Goal: Transaction & Acquisition: Purchase product/service

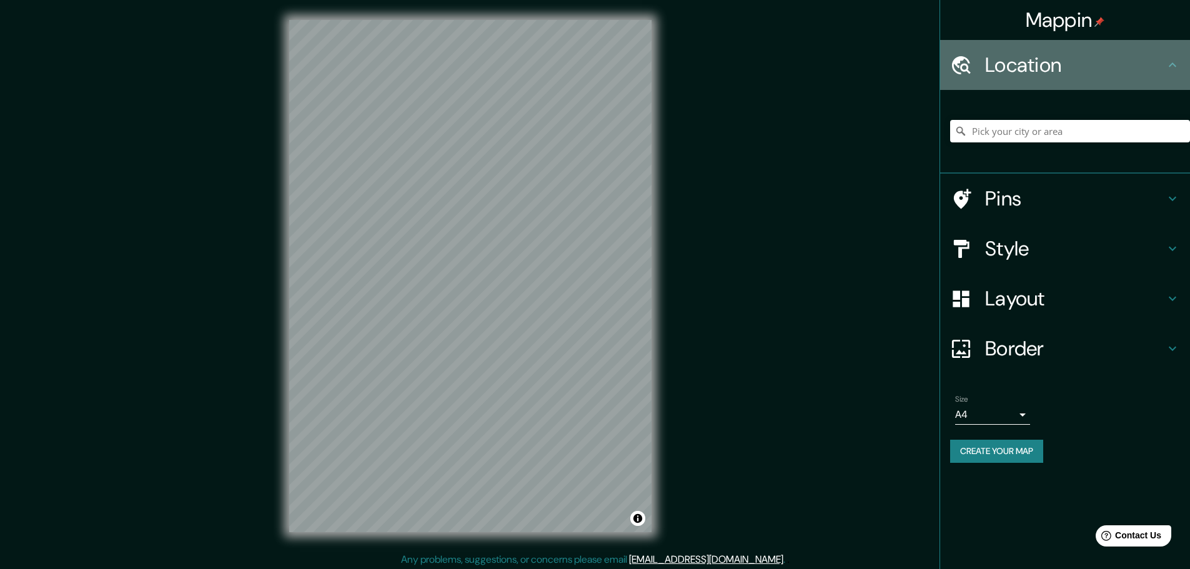
click at [1015, 68] on h4 "Location" at bounding box center [1075, 64] width 180 height 25
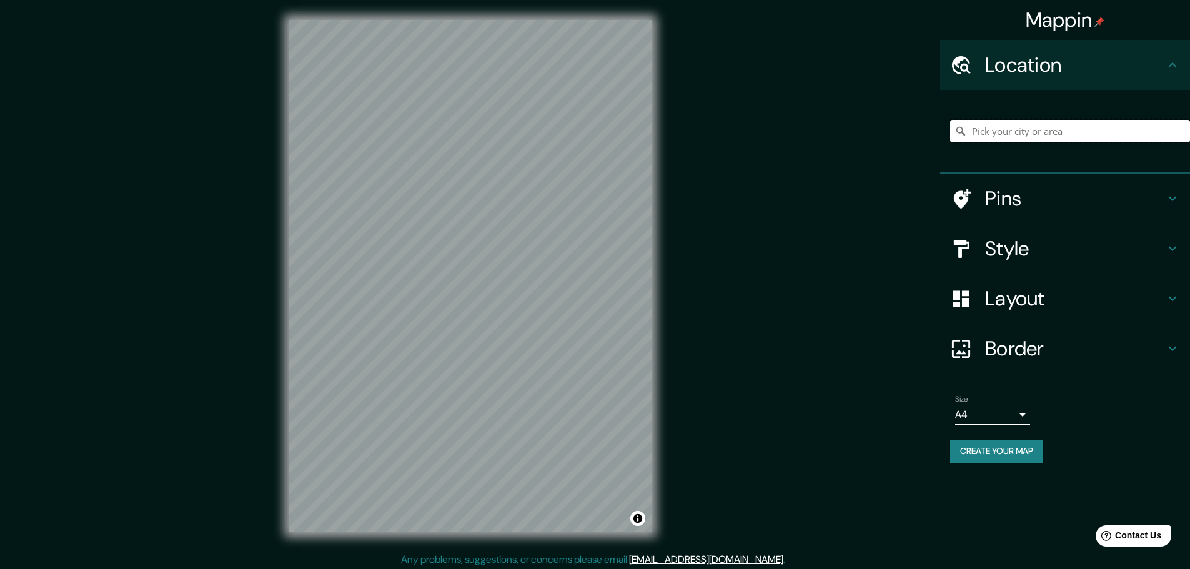
click at [1060, 134] on input "Pick your city or area" at bounding box center [1070, 131] width 240 height 22
click at [1003, 350] on h4 "Border" at bounding box center [1075, 348] width 180 height 25
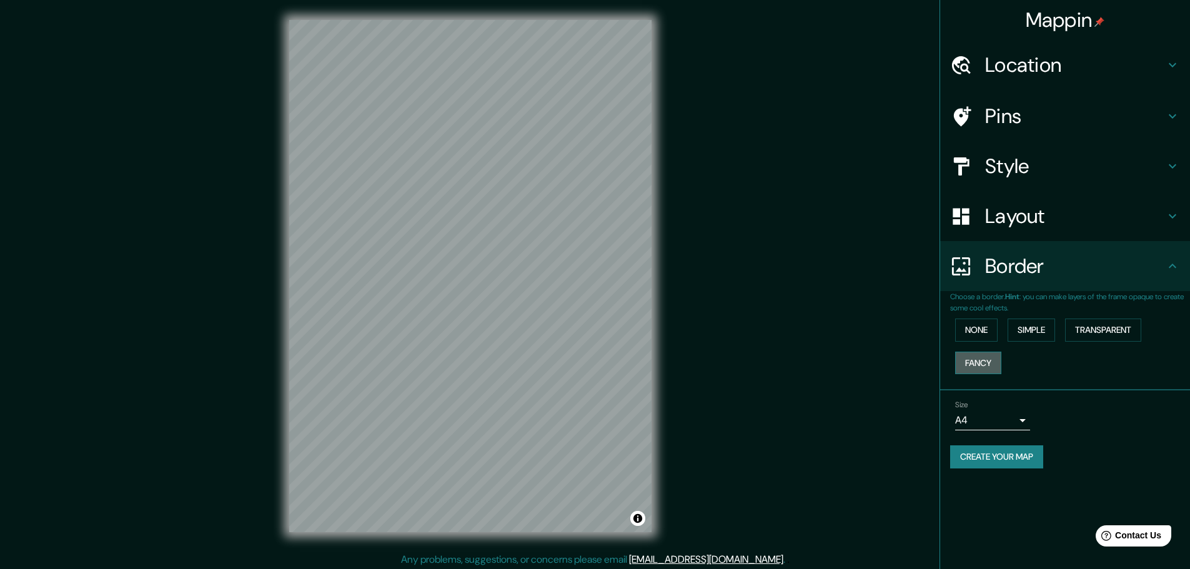
click at [992, 363] on button "Fancy" at bounding box center [978, 363] width 46 height 23
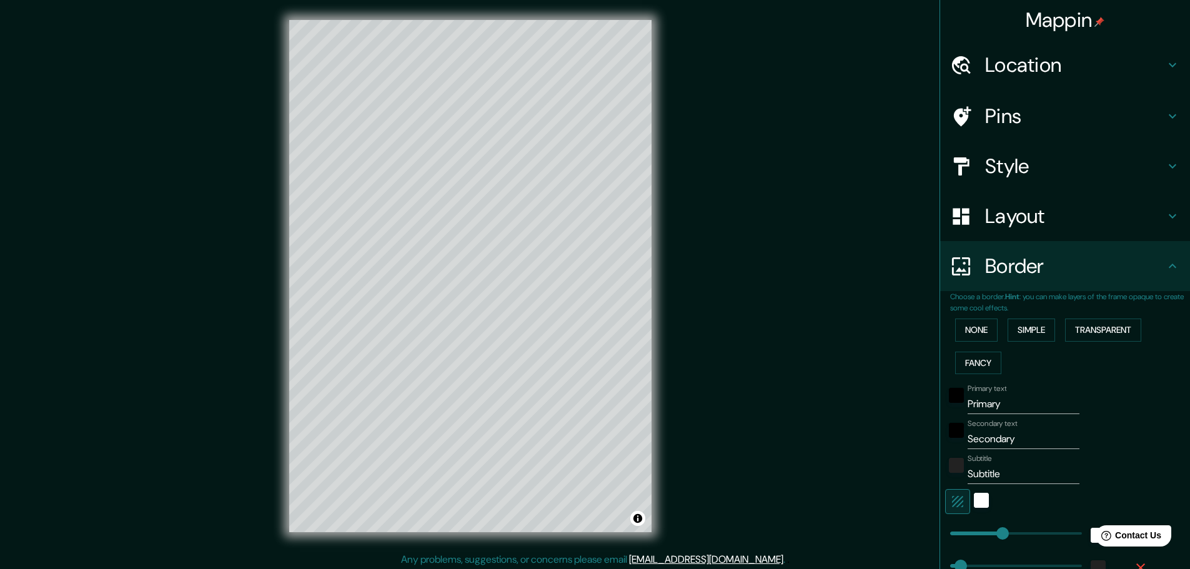
click at [991, 220] on h4 "Layout" at bounding box center [1075, 216] width 180 height 25
type input "46"
type input "23"
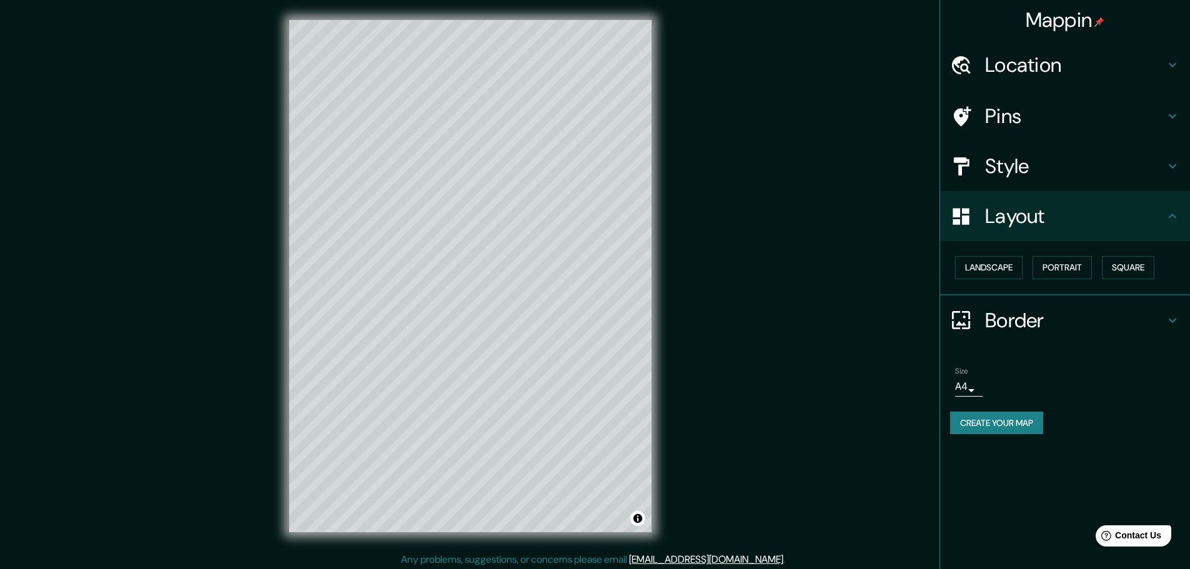
click at [1006, 169] on h4 "Style" at bounding box center [1075, 166] width 180 height 25
type input "46"
type input "23"
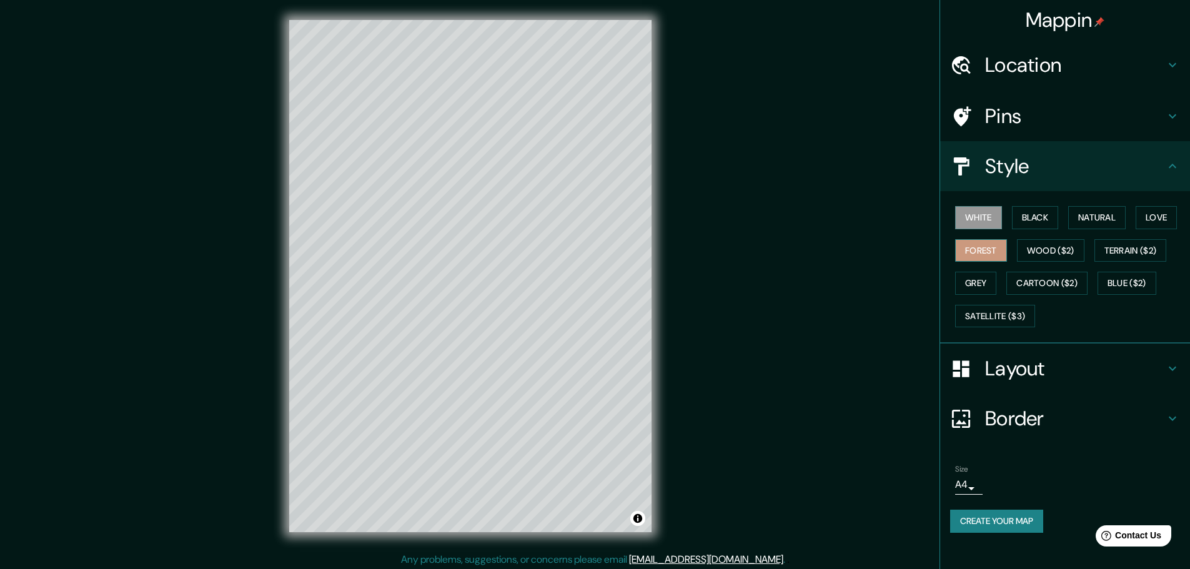
click at [986, 252] on button "Forest" at bounding box center [981, 250] width 52 height 23
click at [1032, 245] on button "Wood ($2)" at bounding box center [1050, 250] width 67 height 23
click at [1029, 222] on button "Black" at bounding box center [1035, 217] width 47 height 23
click at [981, 219] on button "White" at bounding box center [978, 217] width 47 height 23
click at [1096, 219] on button "Natural" at bounding box center [1096, 217] width 57 height 23
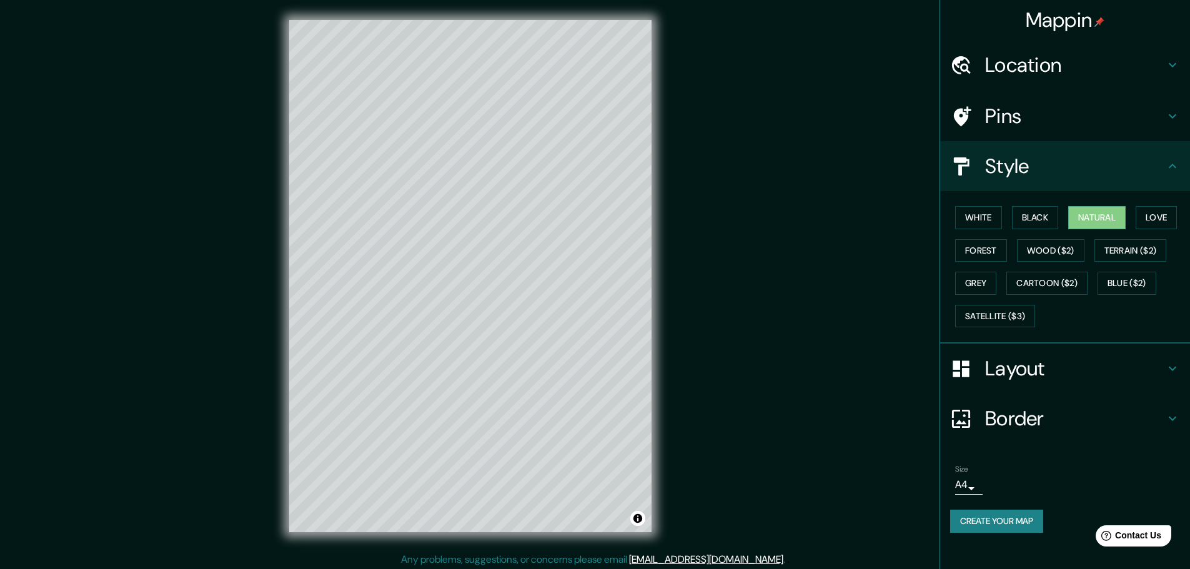
click at [1176, 64] on icon at bounding box center [1172, 64] width 15 height 15
type input "46"
type input "23"
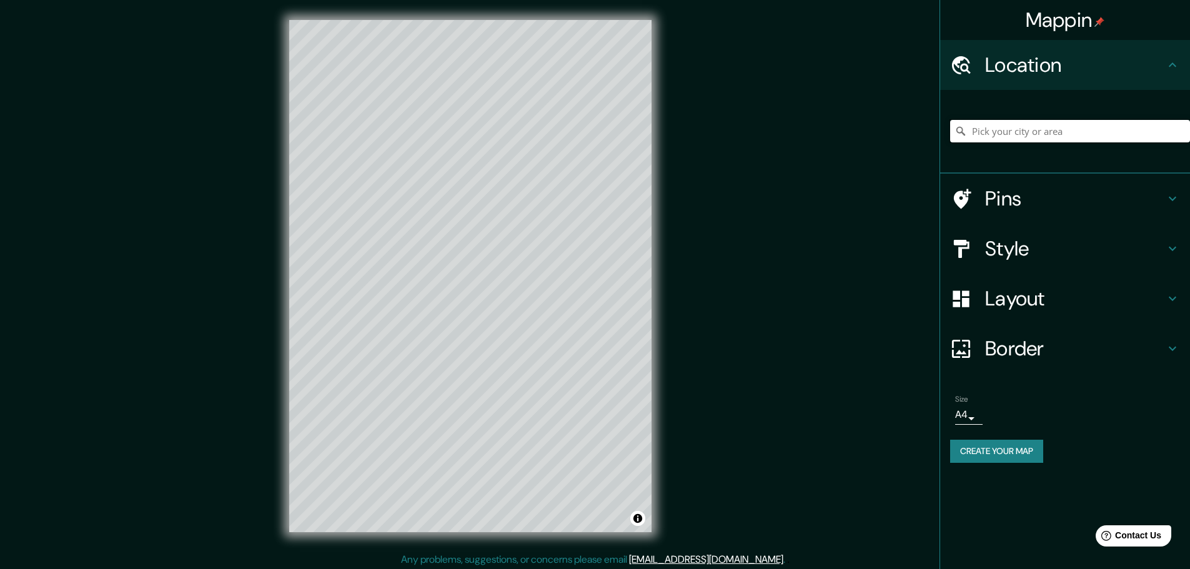
click at [1065, 130] on input "Pick your city or area" at bounding box center [1070, 131] width 240 height 22
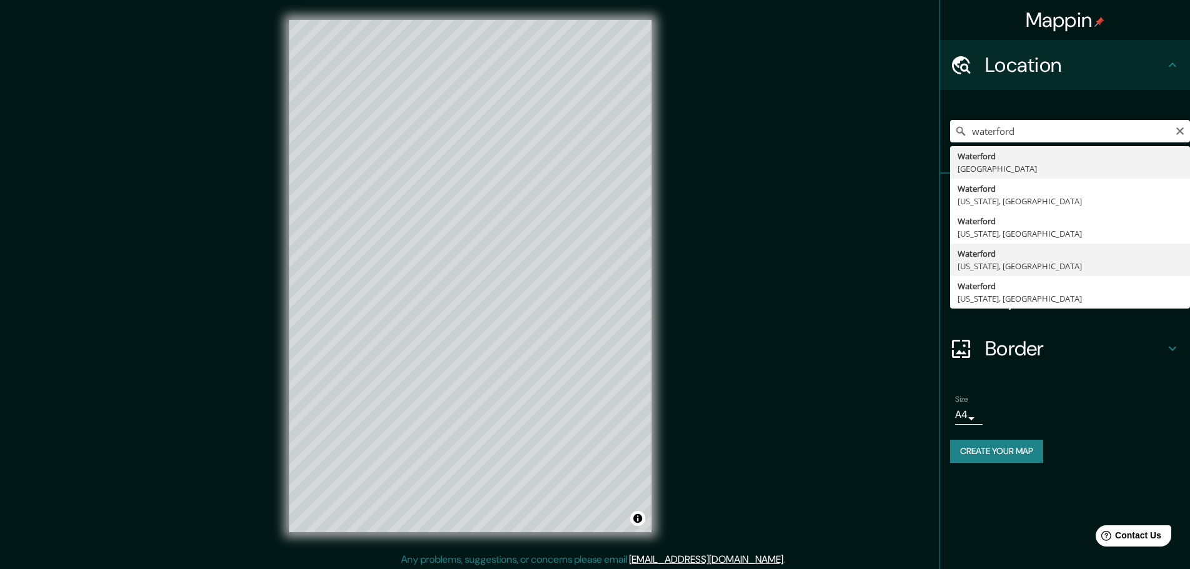
type input "[GEOGRAPHIC_DATA], [US_STATE], [GEOGRAPHIC_DATA]"
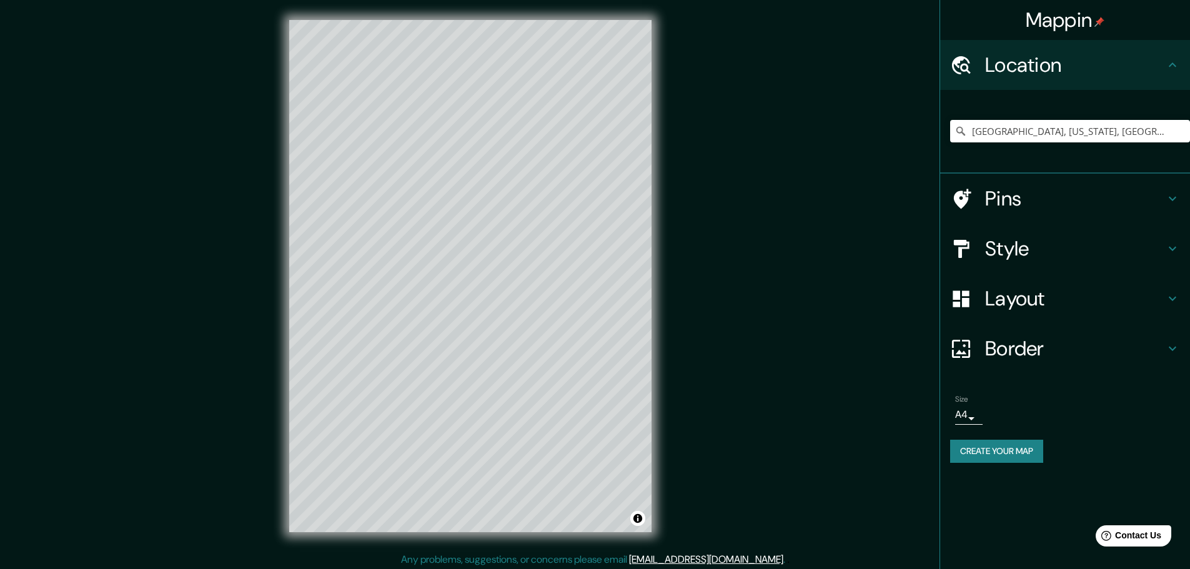
click at [1005, 255] on h4 "Style" at bounding box center [1075, 248] width 180 height 25
type input "46"
type input "23"
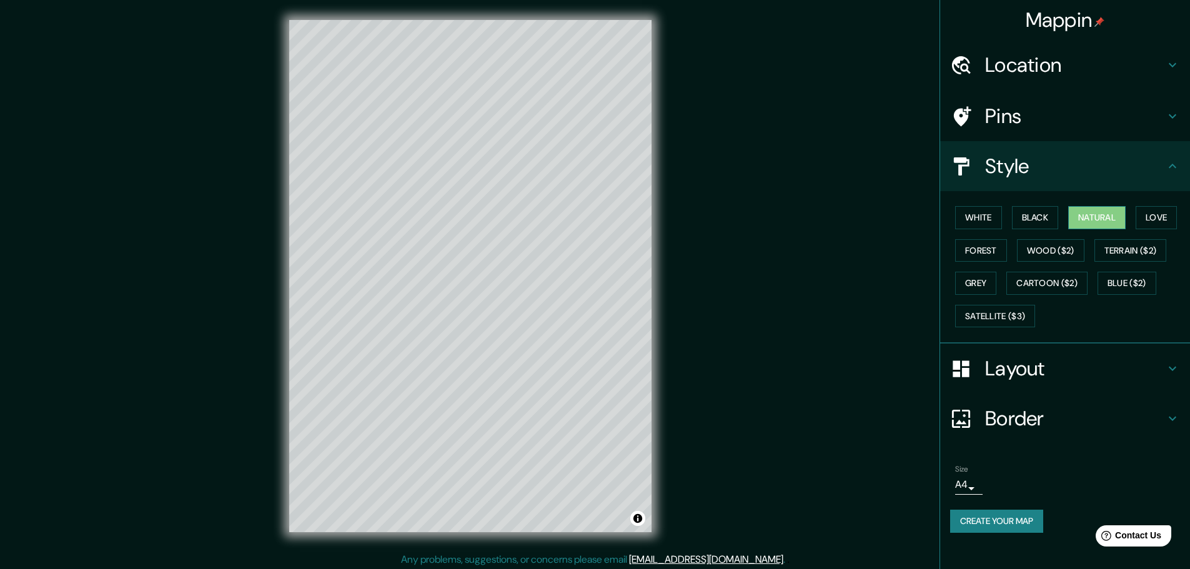
click at [1088, 211] on button "Natural" at bounding box center [1096, 217] width 57 height 23
click at [997, 320] on button "Satellite ($3)" at bounding box center [995, 316] width 80 height 23
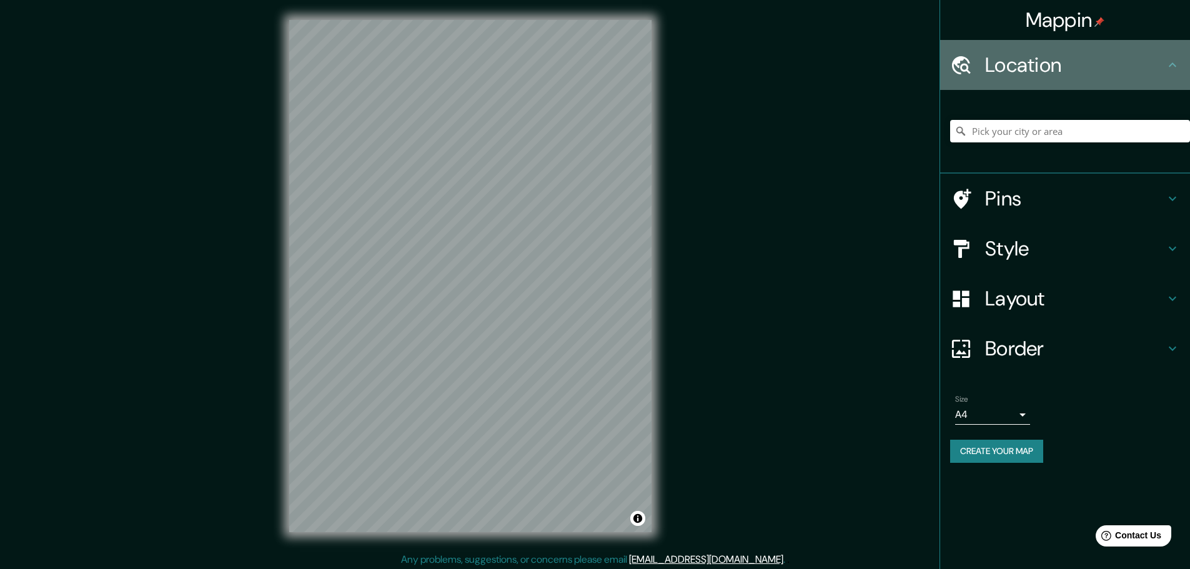
click at [1170, 64] on icon at bounding box center [1172, 64] width 15 height 15
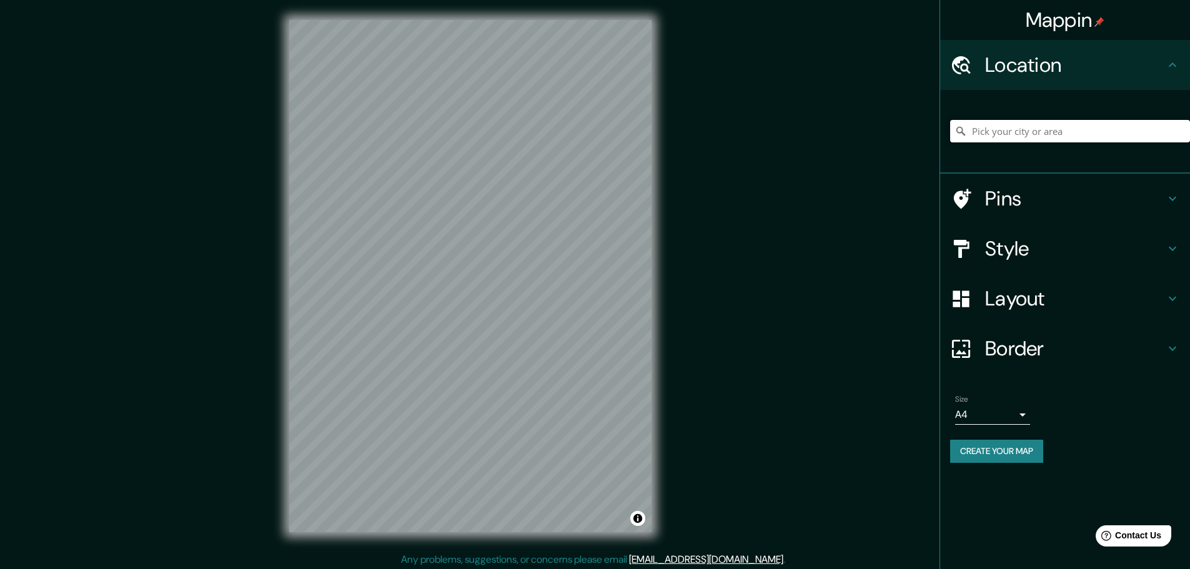
click at [999, 133] on input "Pick your city or area" at bounding box center [1070, 131] width 240 height 22
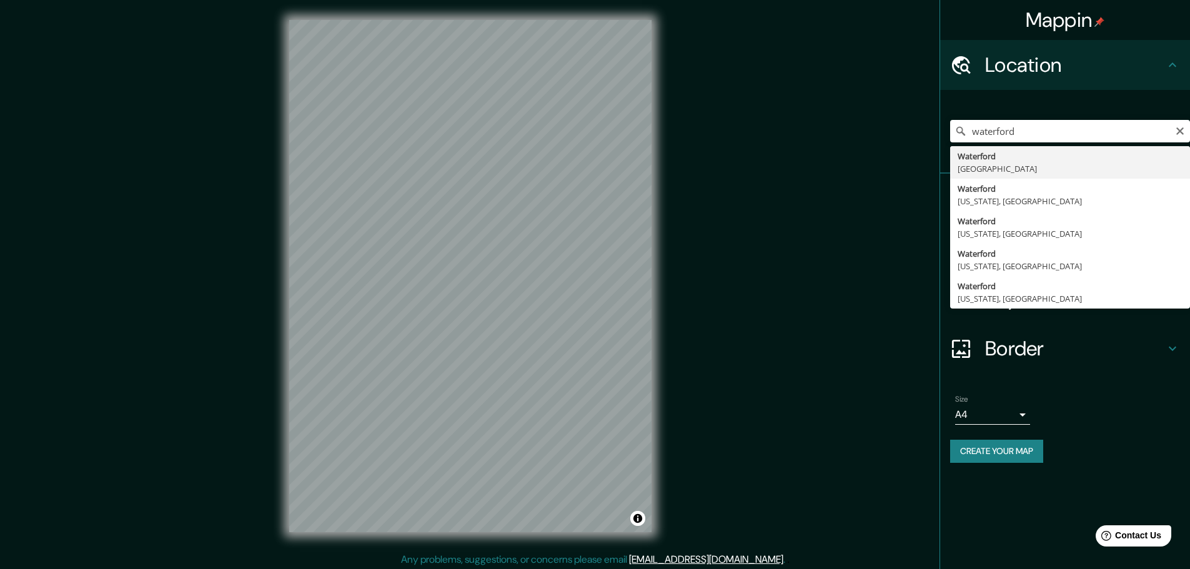
type input "[GEOGRAPHIC_DATA], [US_STATE], [GEOGRAPHIC_DATA]"
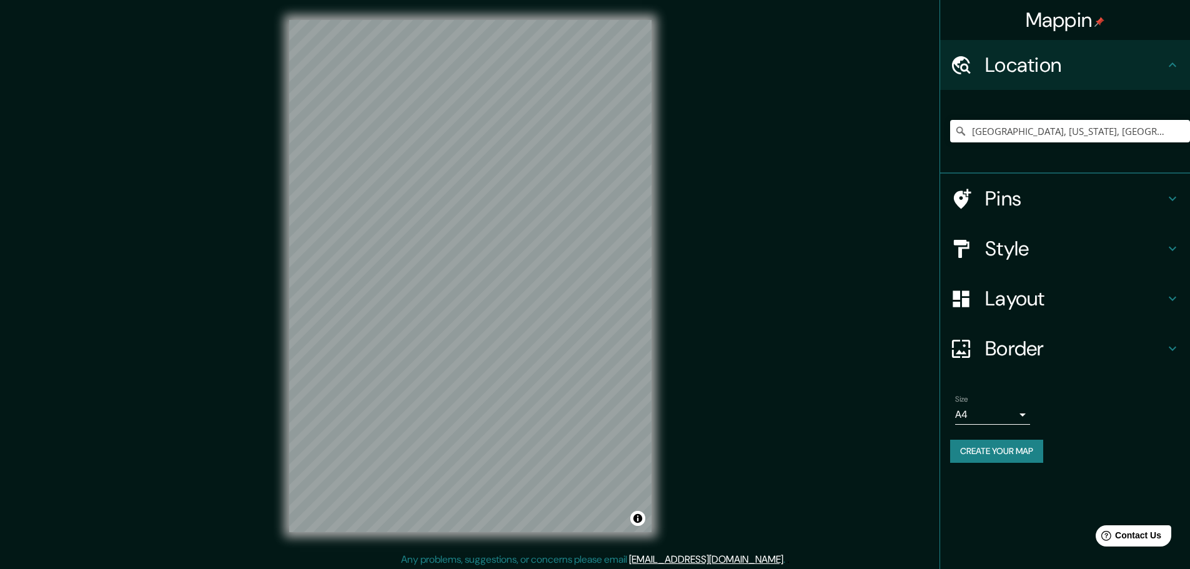
click at [1003, 250] on h4 "Style" at bounding box center [1075, 248] width 180 height 25
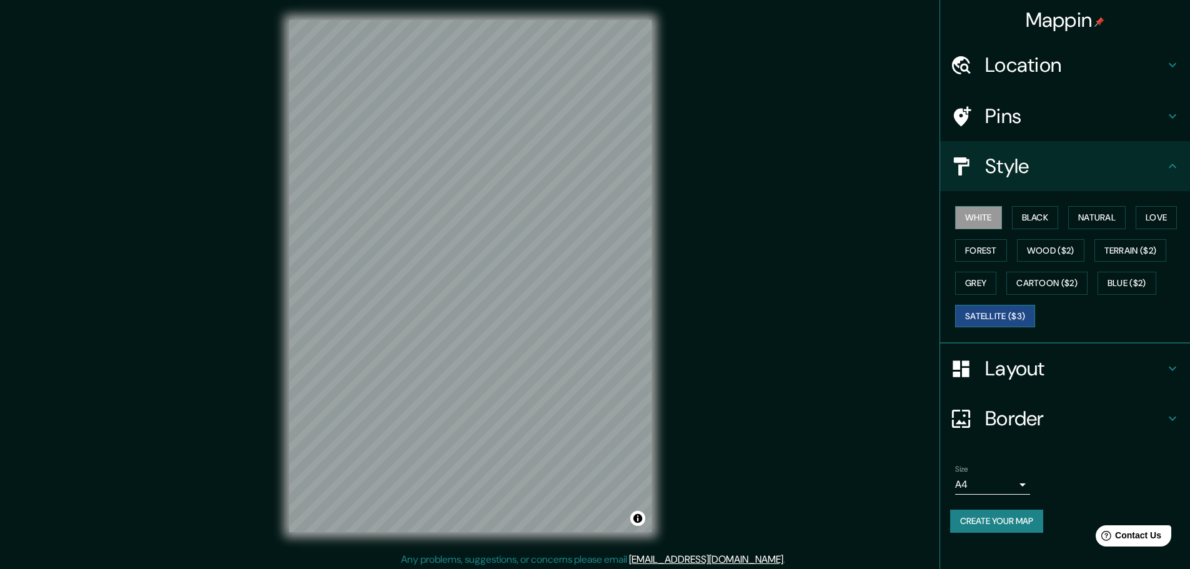
click at [990, 314] on button "Satellite ($3)" at bounding box center [995, 316] width 80 height 23
click at [537, 555] on div "Mappin Location [GEOGRAPHIC_DATA], [US_STATE], [GEOGRAPHIC_DATA] Pins Style Whi…" at bounding box center [595, 286] width 1190 height 572
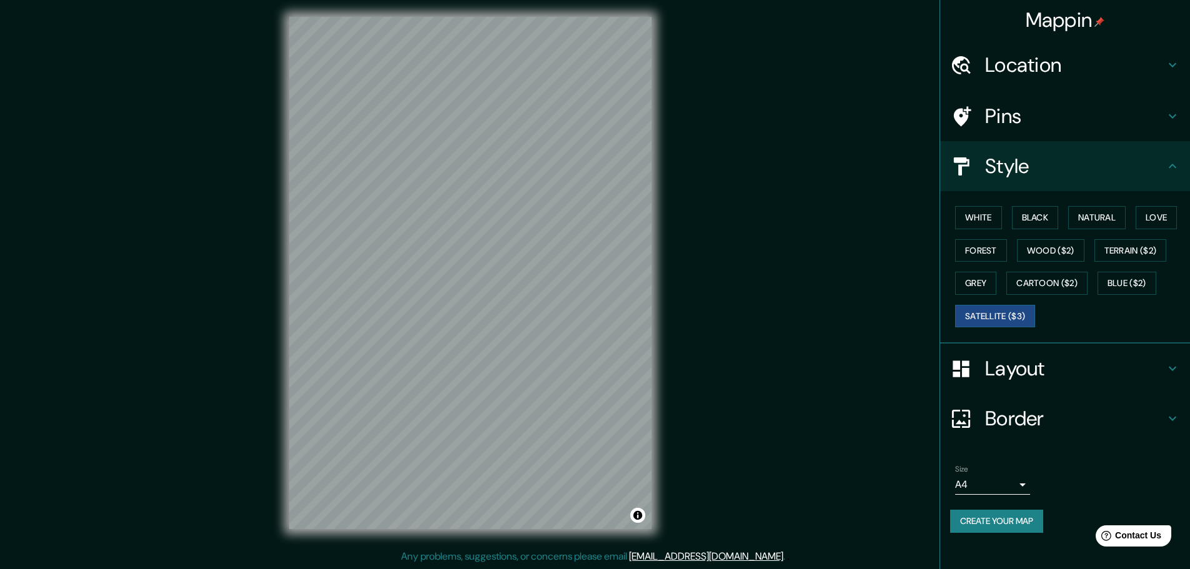
click at [1008, 370] on h4 "Layout" at bounding box center [1075, 368] width 180 height 25
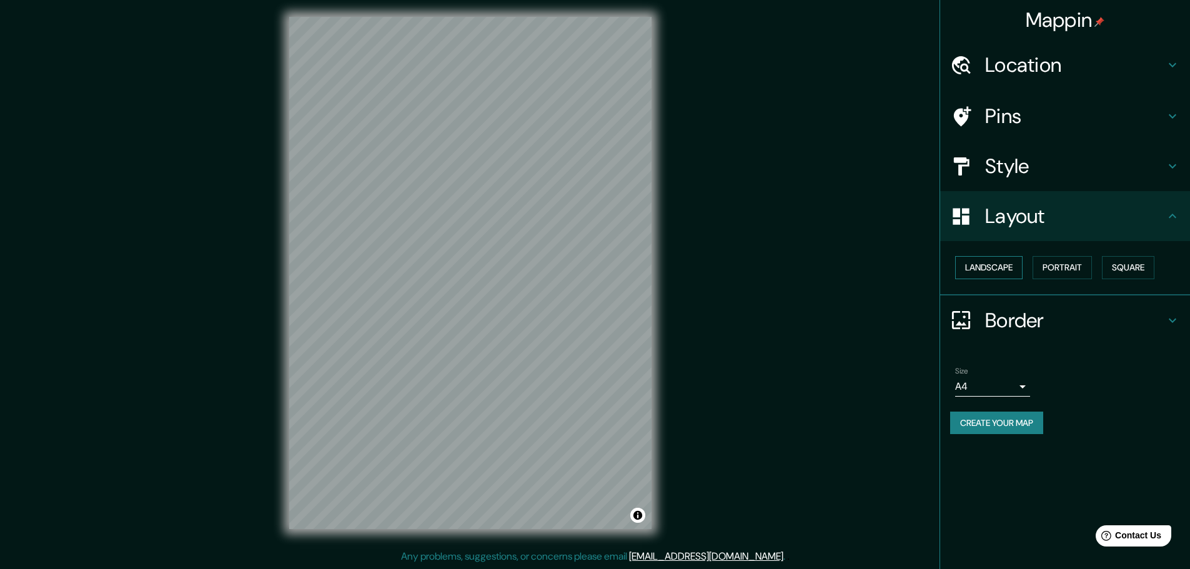
click at [1006, 272] on button "Landscape" at bounding box center [988, 267] width 67 height 23
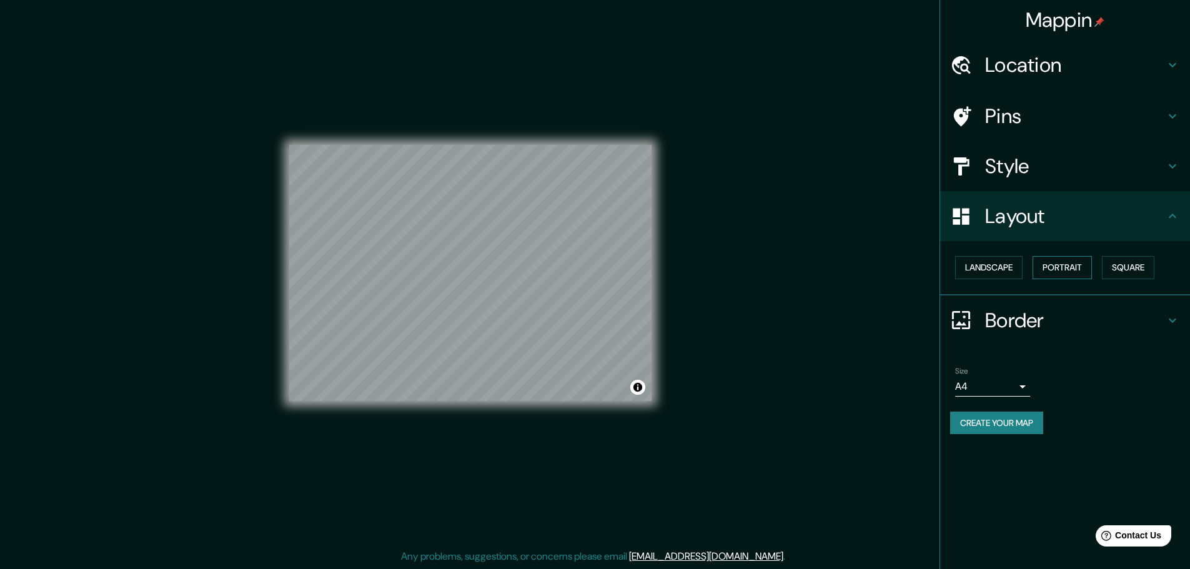
click at [1064, 269] on button "Portrait" at bounding box center [1062, 267] width 59 height 23
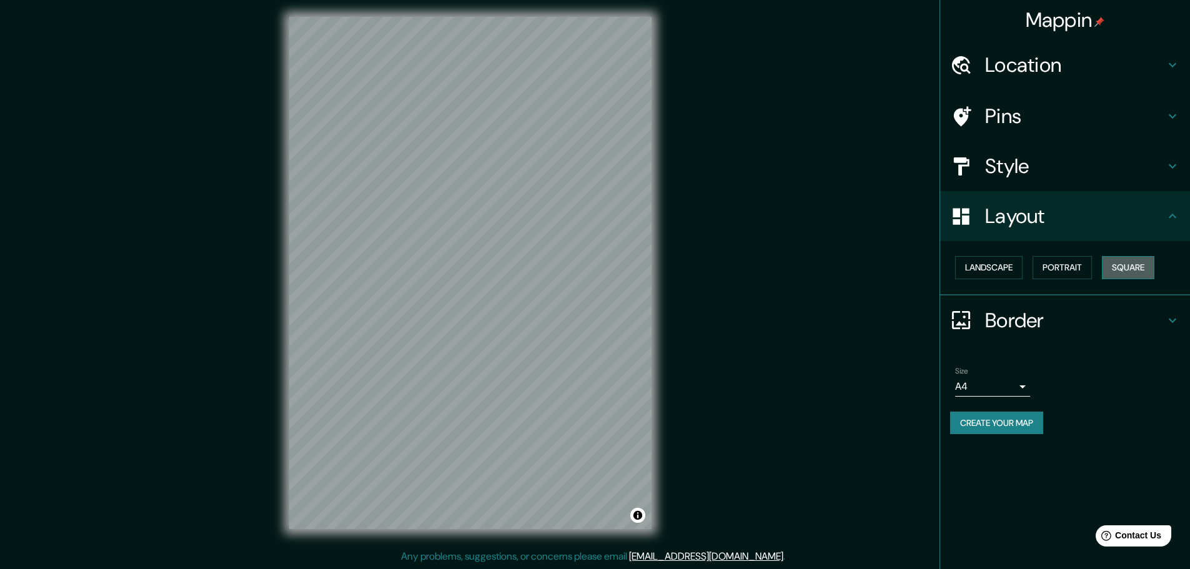
click at [1129, 269] on button "Square" at bounding box center [1128, 267] width 52 height 23
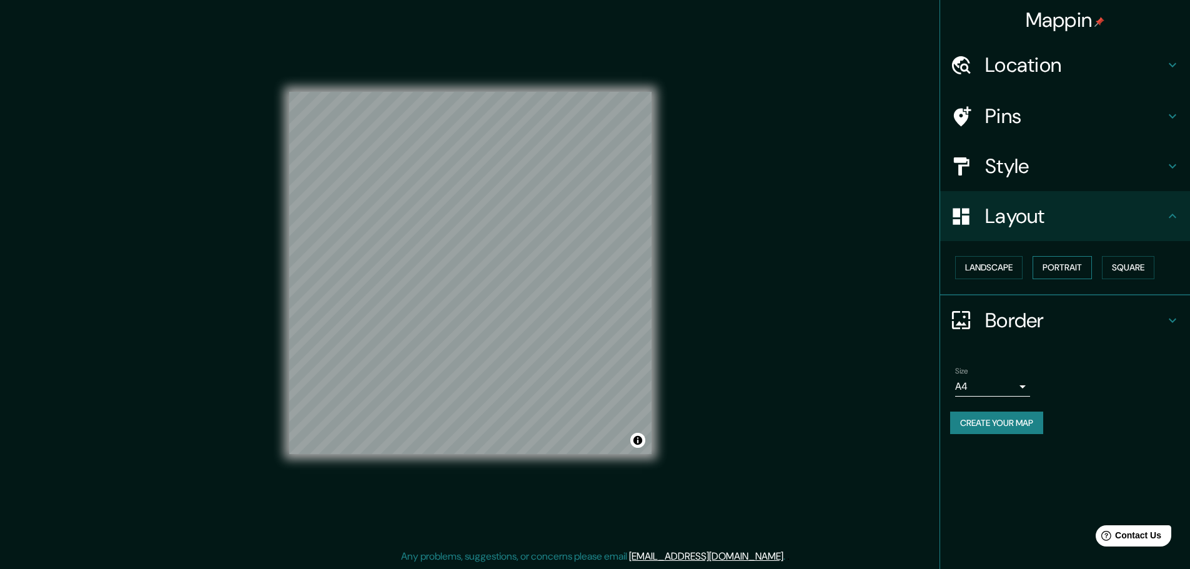
click at [1069, 267] on button "Portrait" at bounding box center [1062, 267] width 59 height 23
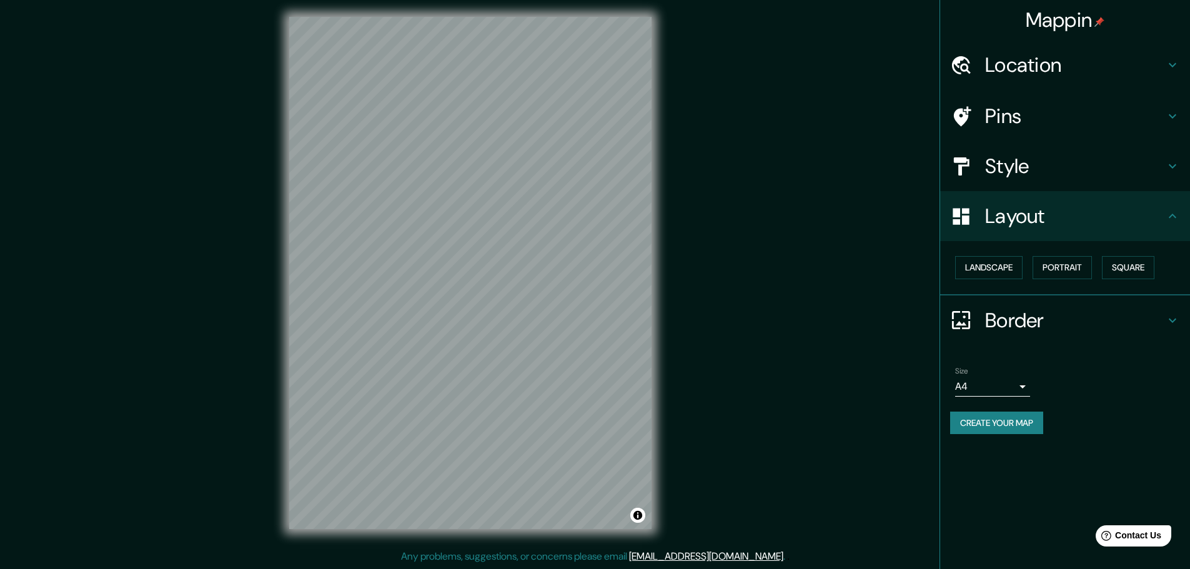
click at [716, 361] on div "Mappin Location [GEOGRAPHIC_DATA], [US_STATE], [GEOGRAPHIC_DATA] Pins Style Lay…" at bounding box center [595, 283] width 1190 height 572
click at [729, 280] on div "Mappin Location [GEOGRAPHIC_DATA], [US_STATE], [GEOGRAPHIC_DATA] Pins Style Lay…" at bounding box center [595, 283] width 1190 height 572
